Goal: Use online tool/utility: Utilize a website feature to perform a specific function

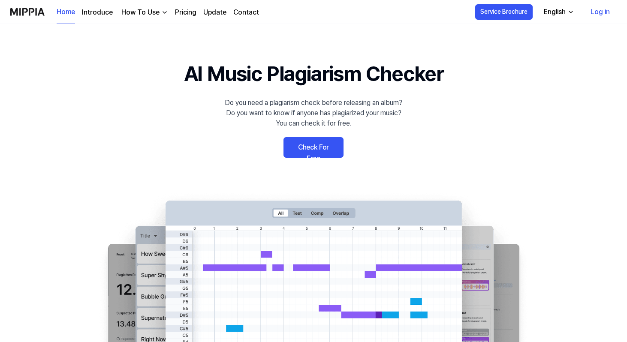
click at [320, 147] on link "Check For Free" at bounding box center [314, 147] width 60 height 21
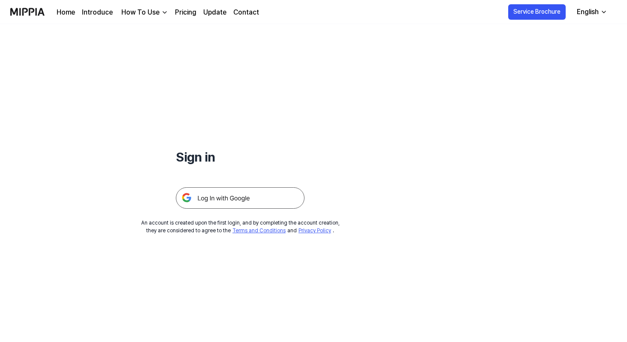
click at [248, 197] on img at bounding box center [240, 198] width 129 height 21
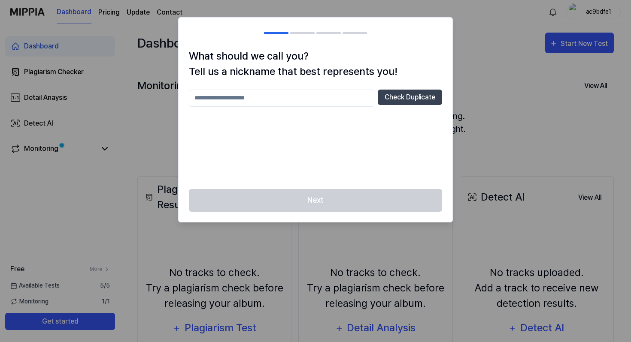
click at [264, 98] on input "text" at bounding box center [281, 98] width 185 height 17
type input "****"
click at [425, 95] on button "Check Duplicate" at bounding box center [410, 97] width 64 height 15
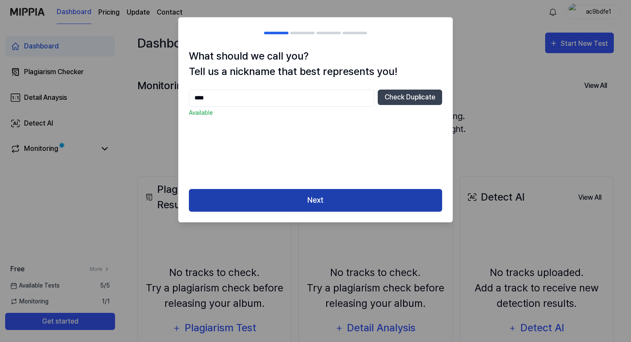
click at [332, 198] on button "Next" at bounding box center [315, 200] width 253 height 23
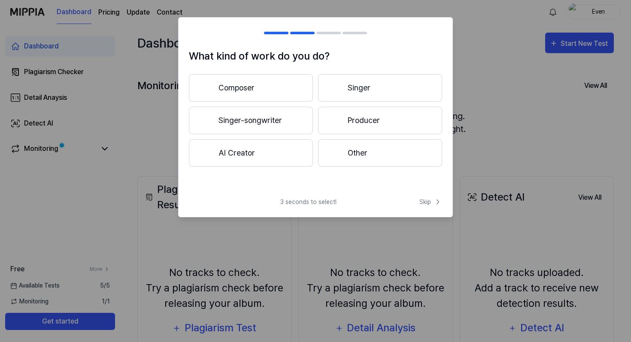
click at [269, 84] on button "Composer" at bounding box center [251, 87] width 124 height 27
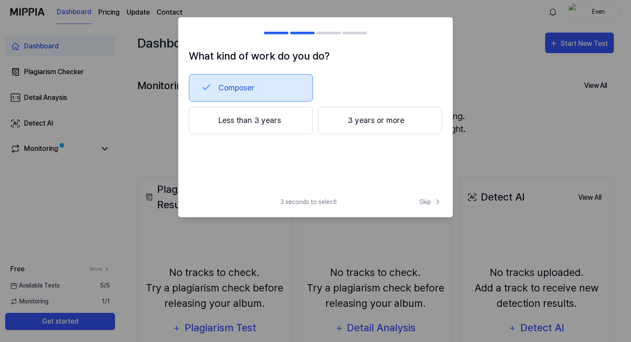
click at [246, 84] on button "Composer" at bounding box center [251, 87] width 124 height 27
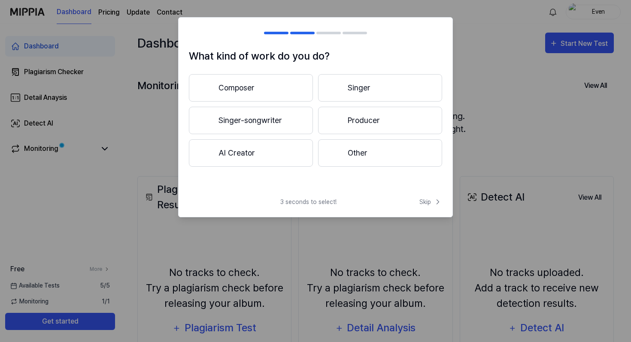
click at [352, 121] on button "Producer" at bounding box center [380, 120] width 124 height 27
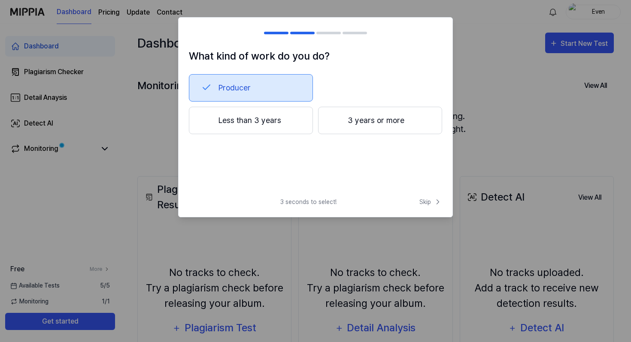
click at [369, 119] on button "3 years or more" at bounding box center [380, 120] width 124 height 27
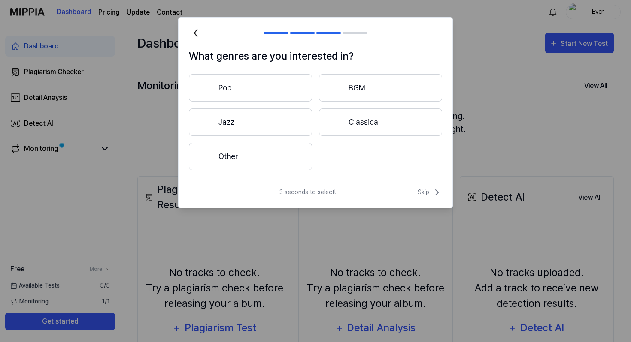
click at [267, 155] on button "Other" at bounding box center [250, 156] width 123 height 27
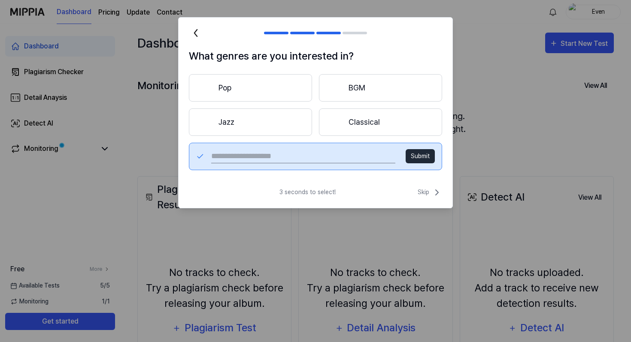
click at [288, 163] on input "text" at bounding box center [303, 157] width 184 height 14
type input "**********"
click at [419, 158] on button "Submit" at bounding box center [419, 156] width 29 height 14
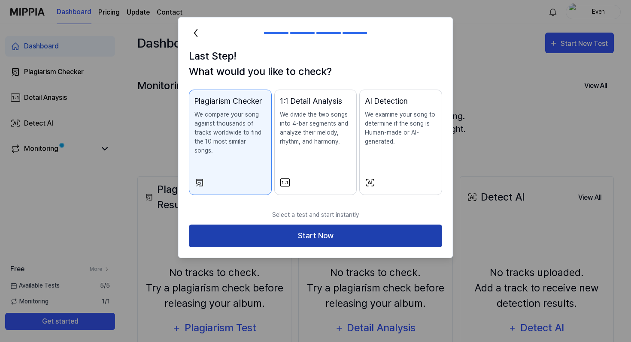
click at [307, 230] on button "Start Now" at bounding box center [315, 236] width 253 height 23
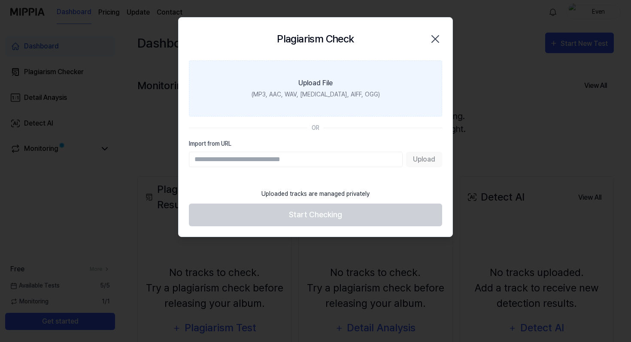
click at [302, 81] on div "Upload File" at bounding box center [315, 83] width 34 height 10
click at [0, 0] on input "Upload File (MP3, AAC, WAV, [MEDICAL_DATA], AIFF, OGG)" at bounding box center [0, 0] width 0 height 0
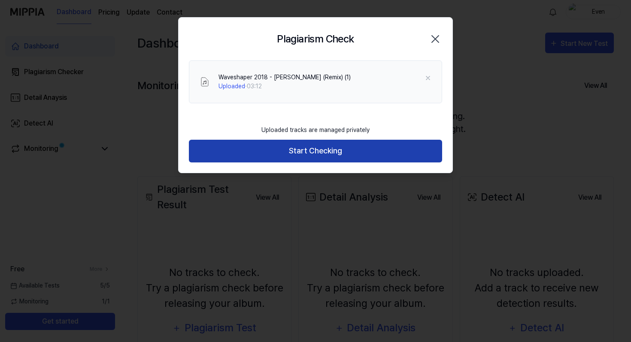
click at [321, 154] on button "Start Checking" at bounding box center [315, 151] width 253 height 23
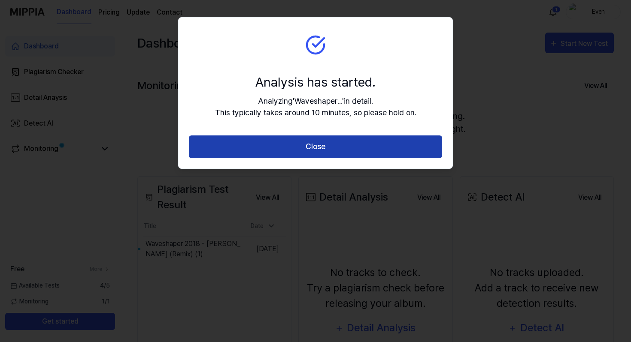
click at [307, 150] on button "Close" at bounding box center [315, 147] width 253 height 23
